Goal: Task Accomplishment & Management: Manage account settings

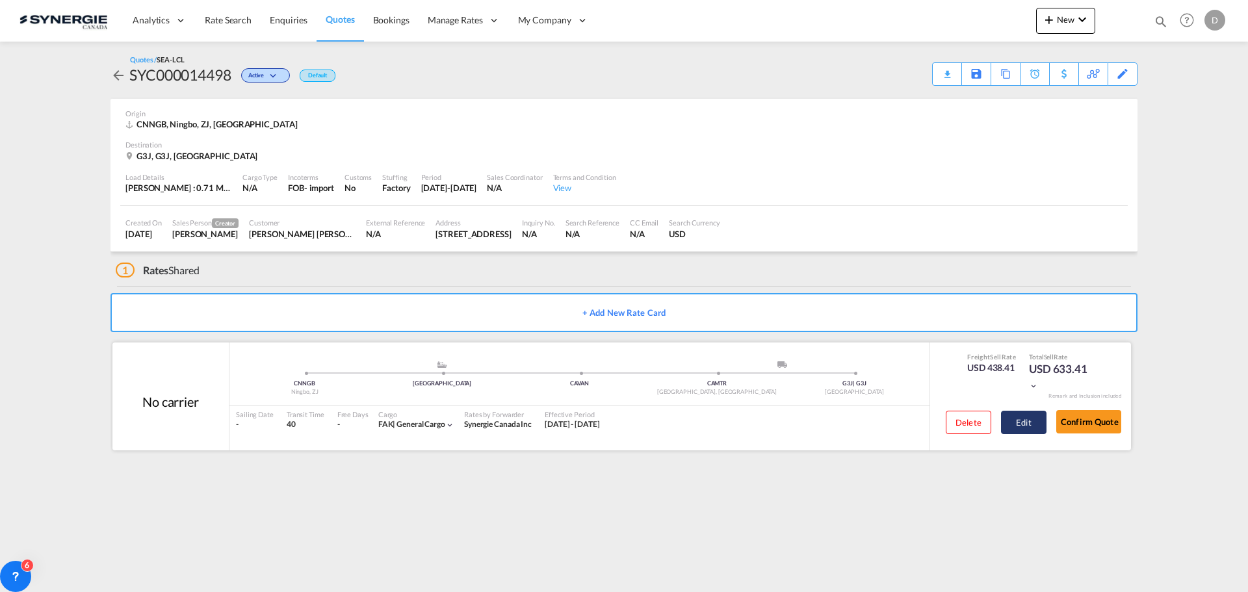
click at [1030, 421] on button "Edit" at bounding box center [1024, 422] width 46 height 23
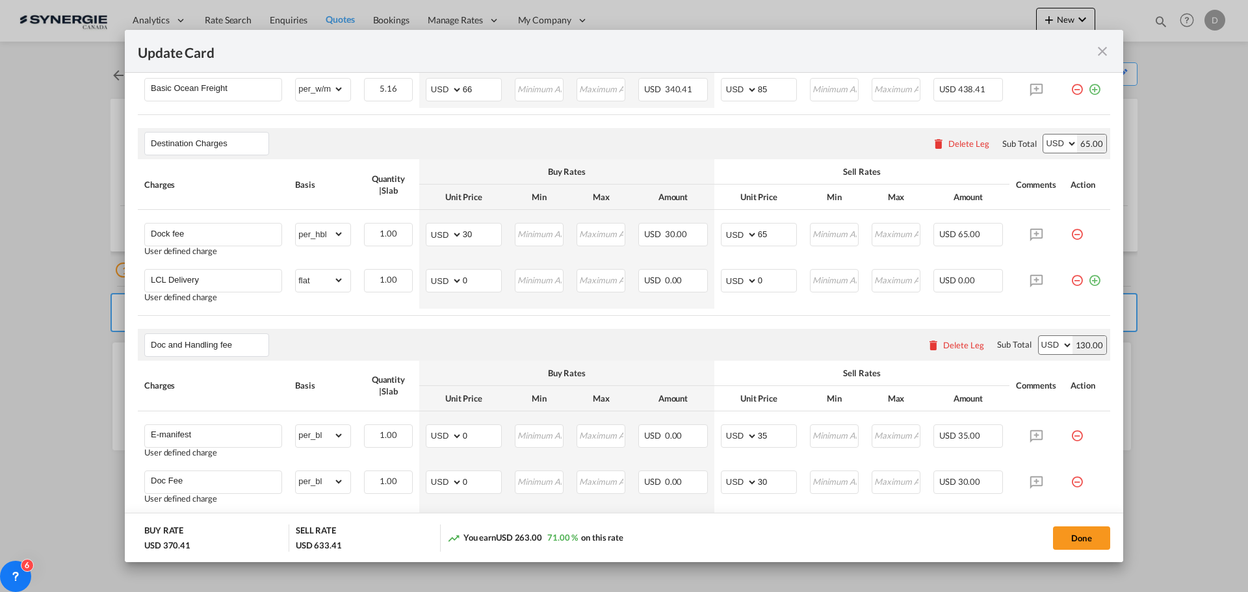
scroll to position [455, 0]
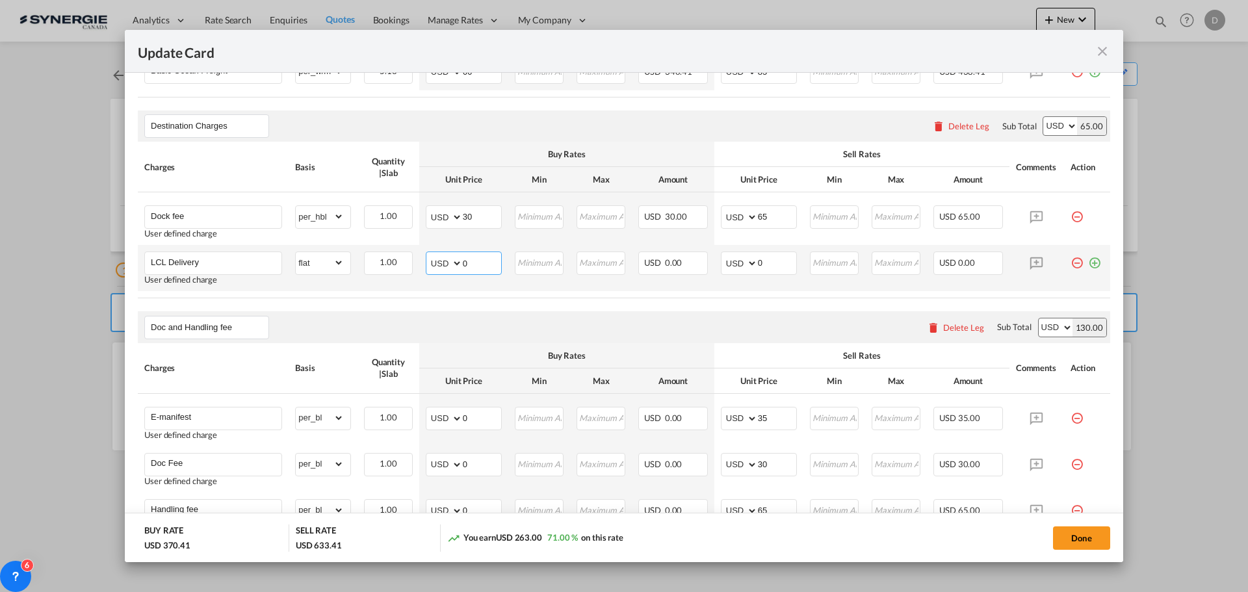
drag, startPoint x: 475, startPoint y: 254, endPoint x: 505, endPoint y: 246, distance: 30.9
click at [505, 246] on tr "LCL Delivery User defined charge Please Enter Already Exists gross_weight volum…" at bounding box center [624, 268] width 973 height 46
type input "175"
drag, startPoint x: 753, startPoint y: 257, endPoint x: 765, endPoint y: 257, distance: 12.4
click at [765, 257] on input "0" at bounding box center [777, 262] width 38 height 20
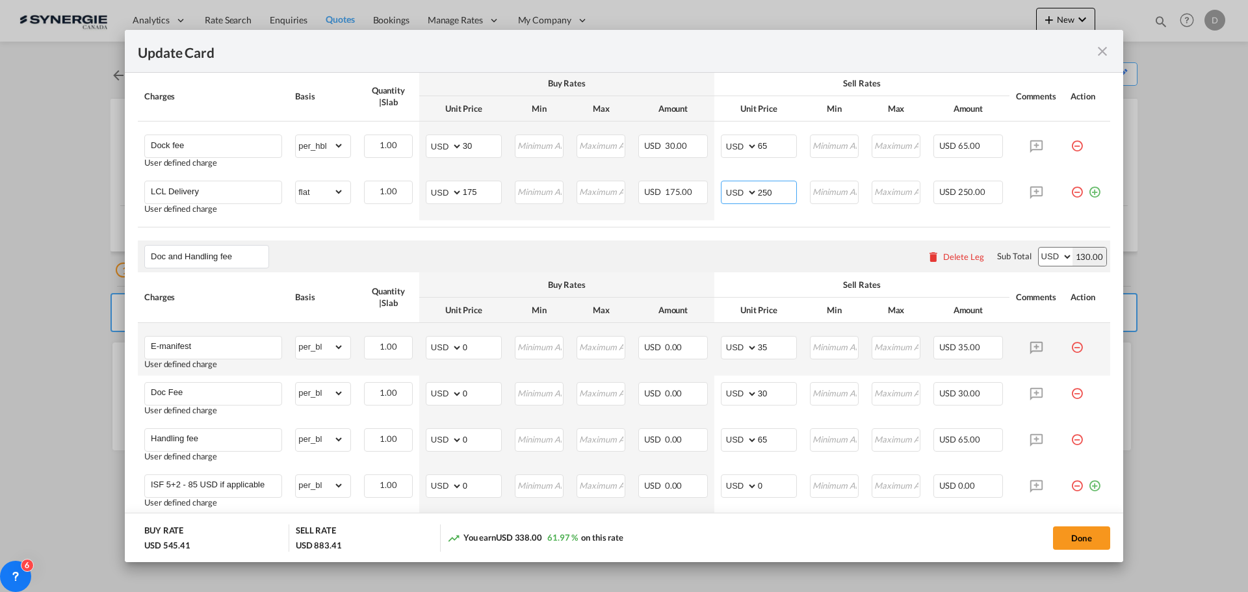
scroll to position [650, 0]
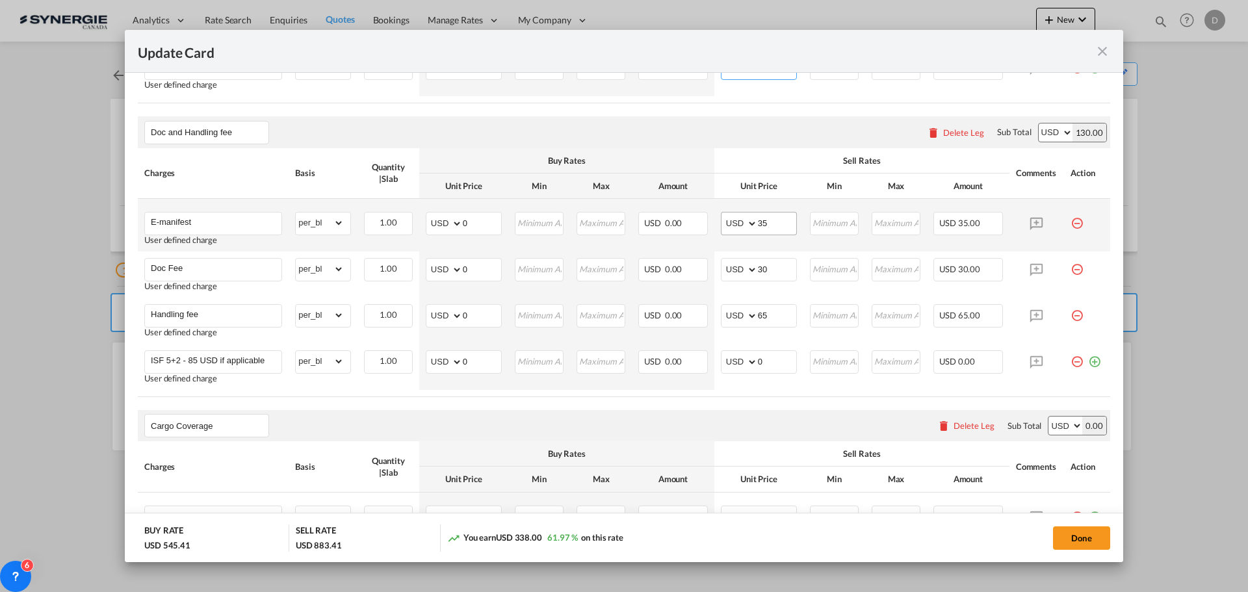
type input "250"
click at [758, 224] on input "35" at bounding box center [777, 223] width 38 height 20
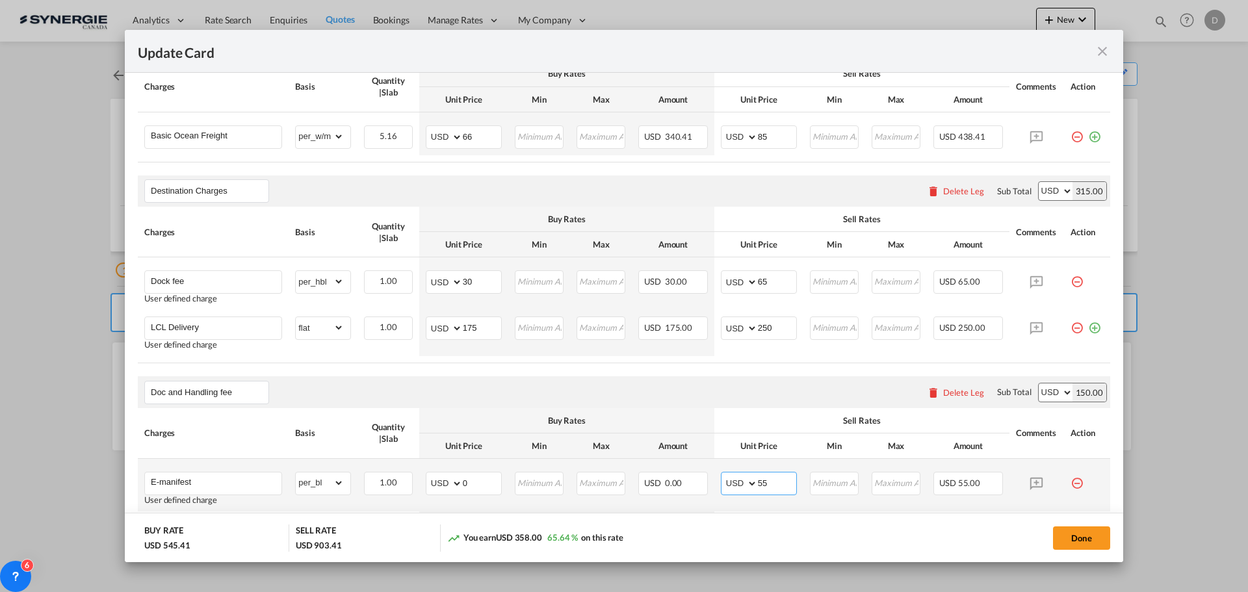
scroll to position [65, 0]
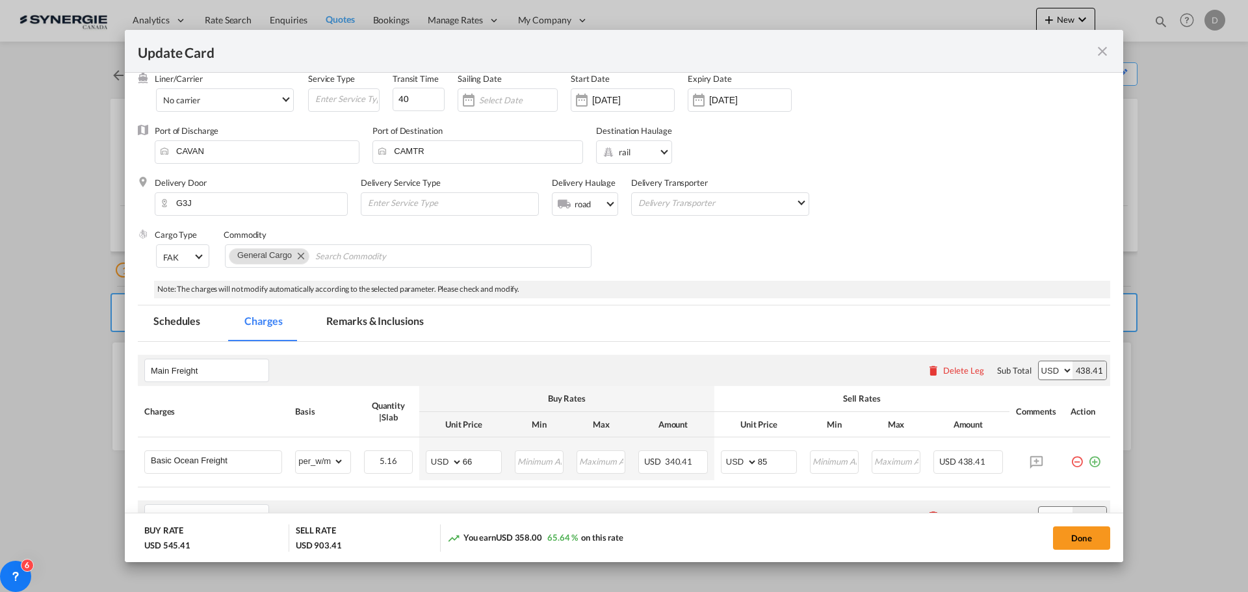
type input "55"
click at [399, 314] on md-tab-item "Remarks & Inclusions" at bounding box center [375, 324] width 128 height 36
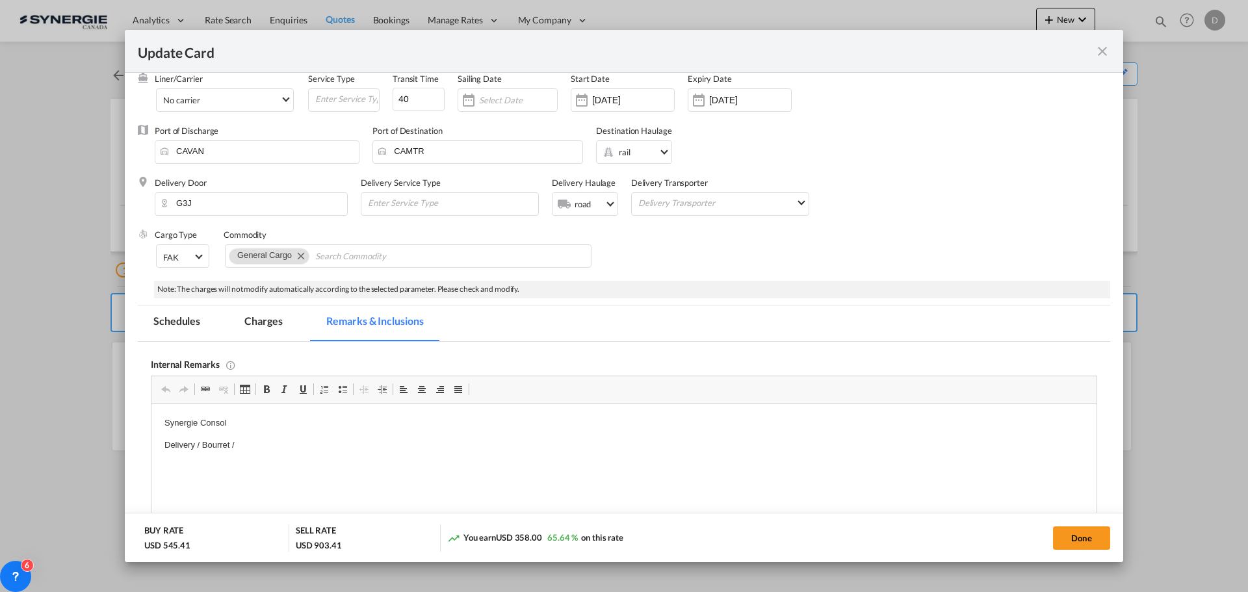
scroll to position [0, 0]
click at [266, 441] on p "Delivery / Bourret /" at bounding box center [623, 446] width 919 height 14
click at [1067, 535] on button "Done" at bounding box center [1081, 538] width 57 height 23
type input "[DATE]"
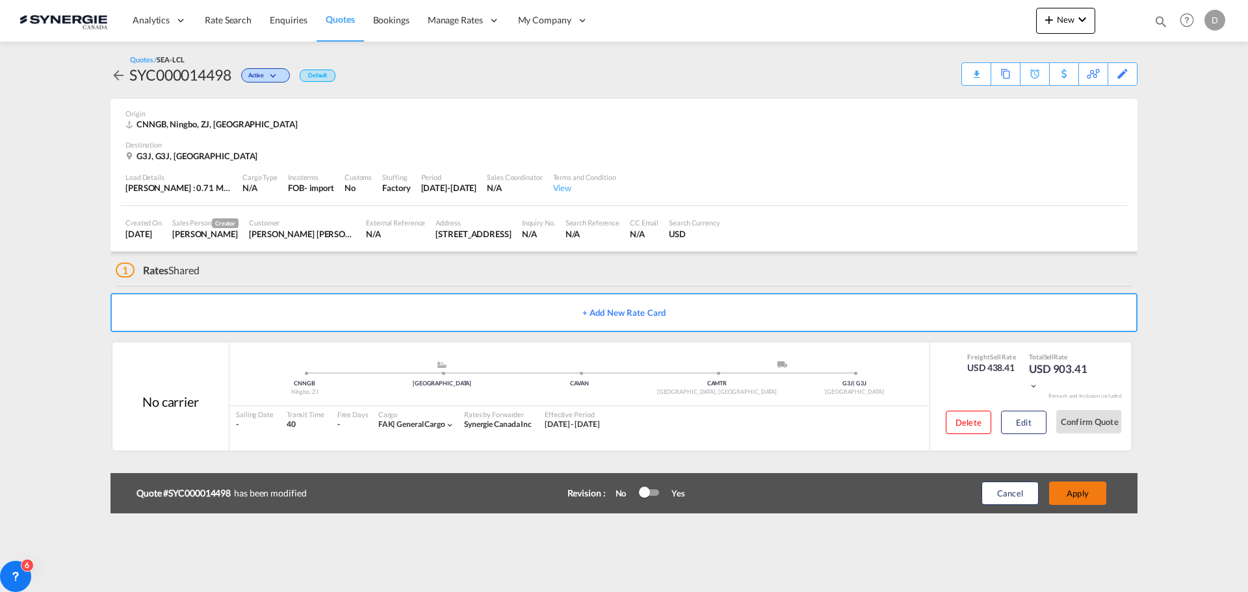
click at [1083, 498] on button "Apply" at bounding box center [1077, 493] width 57 height 23
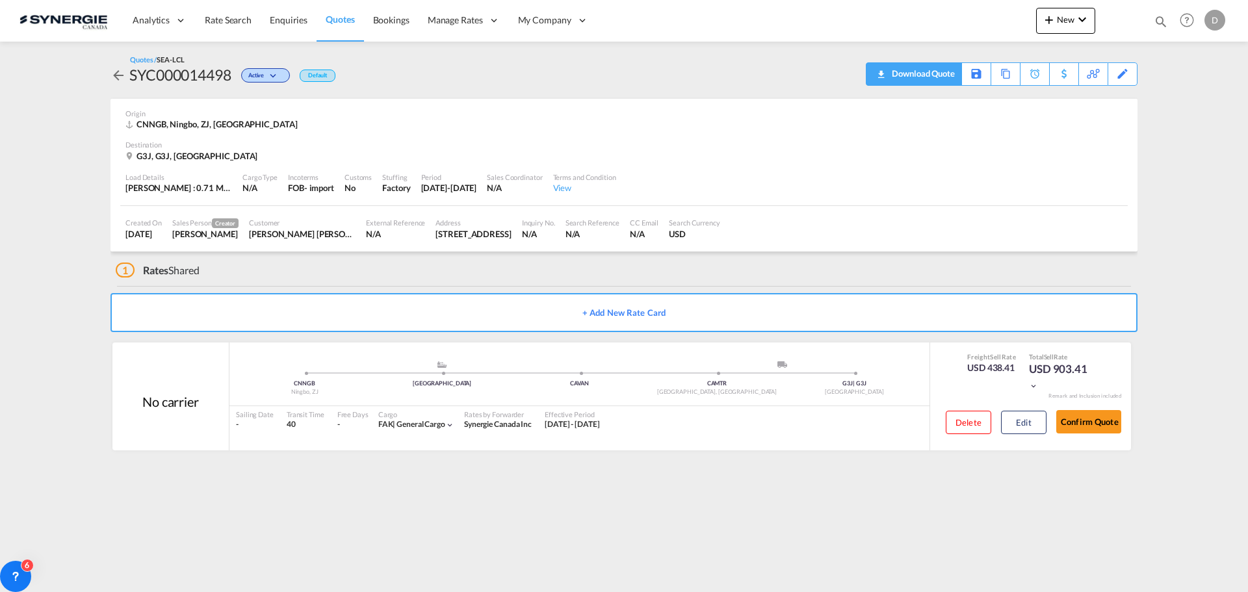
click at [943, 83] on div "Download Quote" at bounding box center [922, 73] width 66 height 21
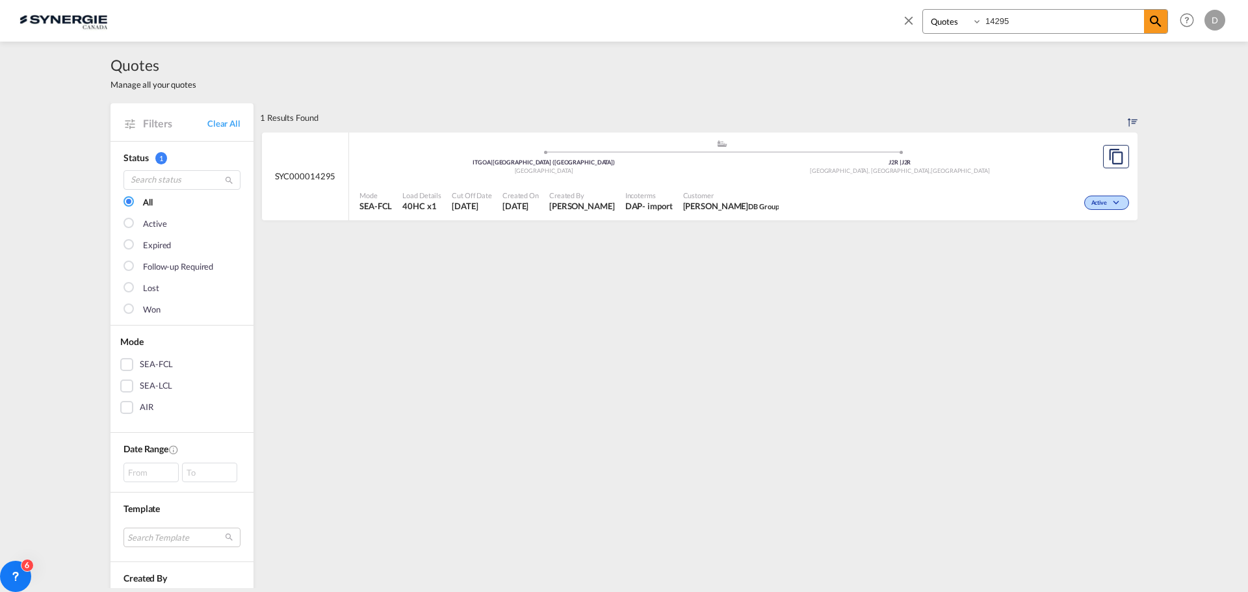
select select "Quotes"
